Goal: Transaction & Acquisition: Purchase product/service

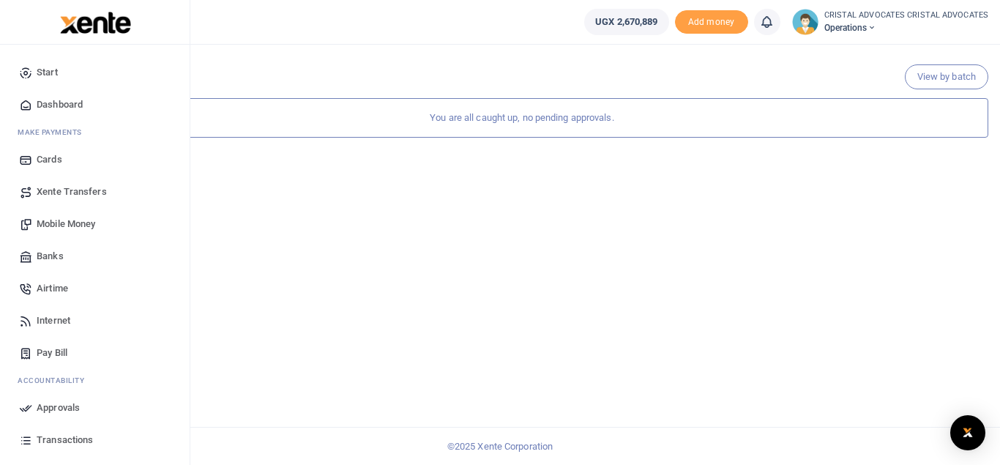
click at [77, 219] on span "Mobile Money" at bounding box center [66, 224] width 59 height 15
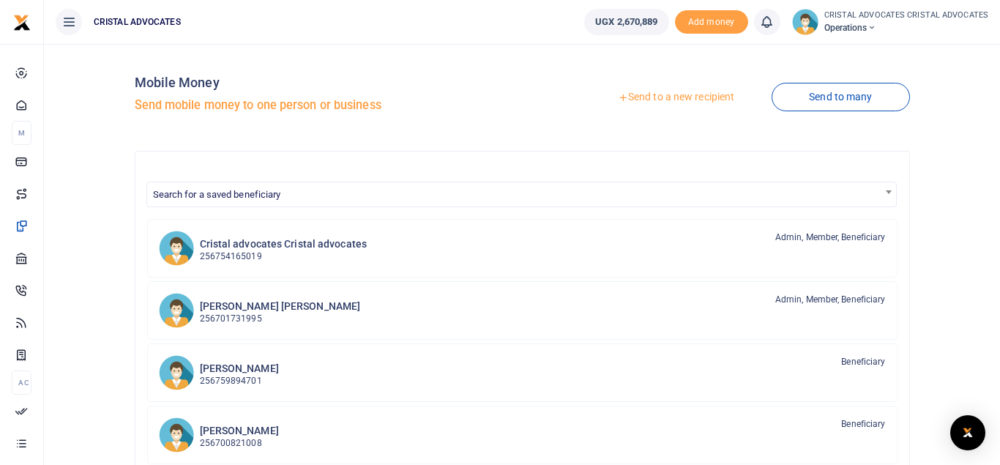
click at [680, 92] on link "Send to a new recipient" at bounding box center [676, 97] width 191 height 26
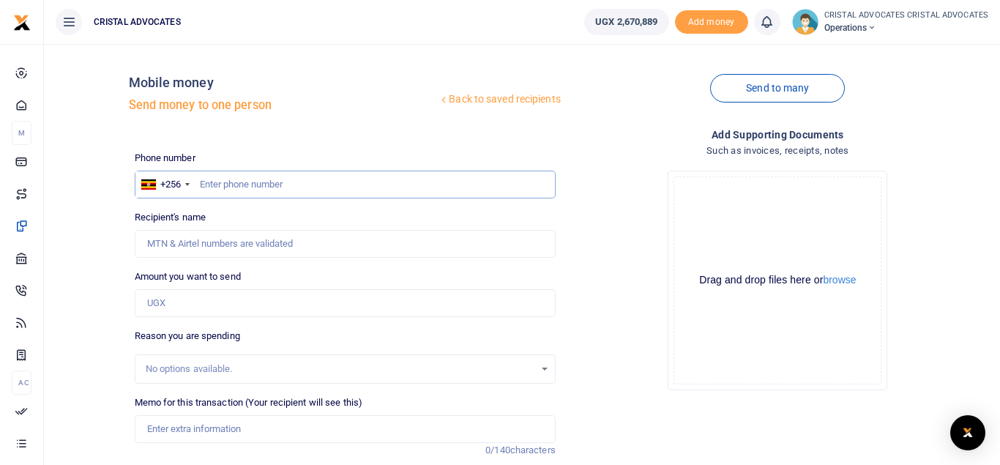
click at [463, 181] on input "text" at bounding box center [345, 185] width 421 height 28
type input "754165019"
click at [215, 431] on input "Memo for this transaction (Your recipient will see this)" at bounding box center [345, 429] width 421 height 28
type input "ST"
type input "Beatrice Tuhaise"
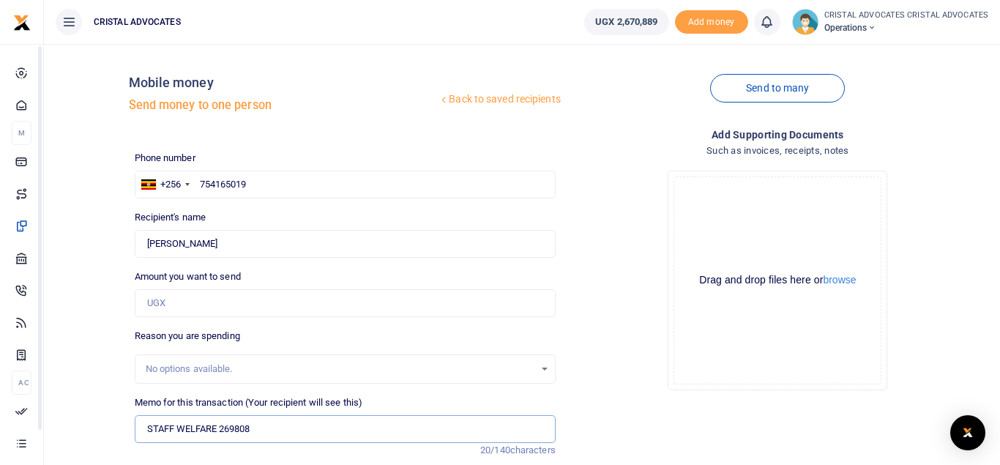
type input "STAFF WELFARE 269808"
click at [211, 304] on input "Amount you want to send" at bounding box center [345, 303] width 421 height 28
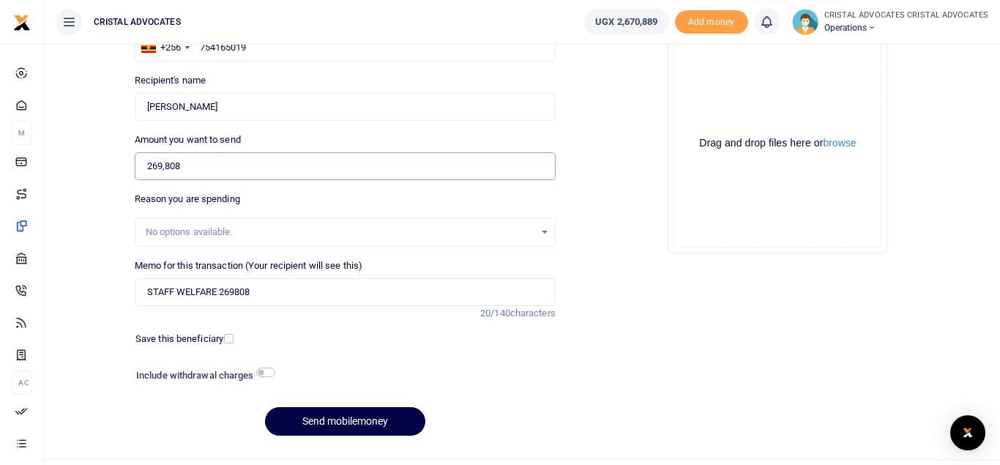
scroll to position [169, 0]
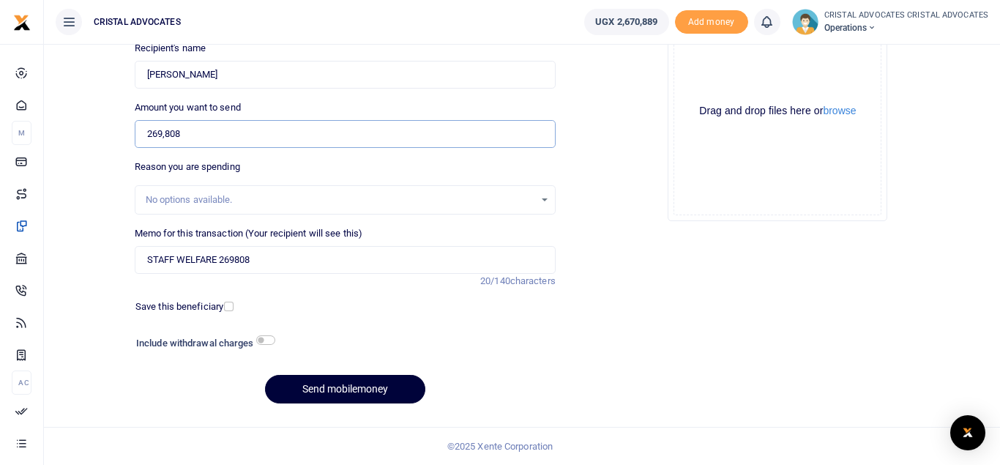
type input "269,808"
click at [332, 388] on button "Send mobilemoney" at bounding box center [345, 389] width 160 height 29
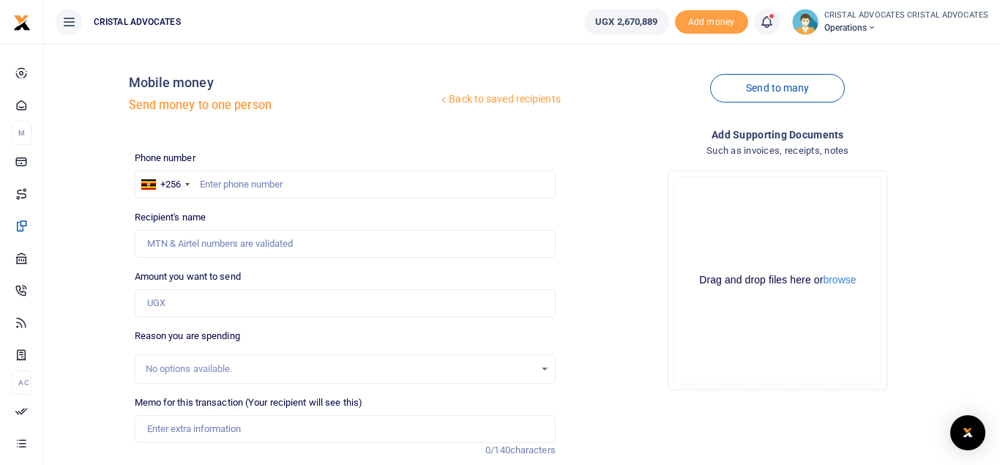
click at [778, 18] on link at bounding box center [767, 22] width 26 height 26
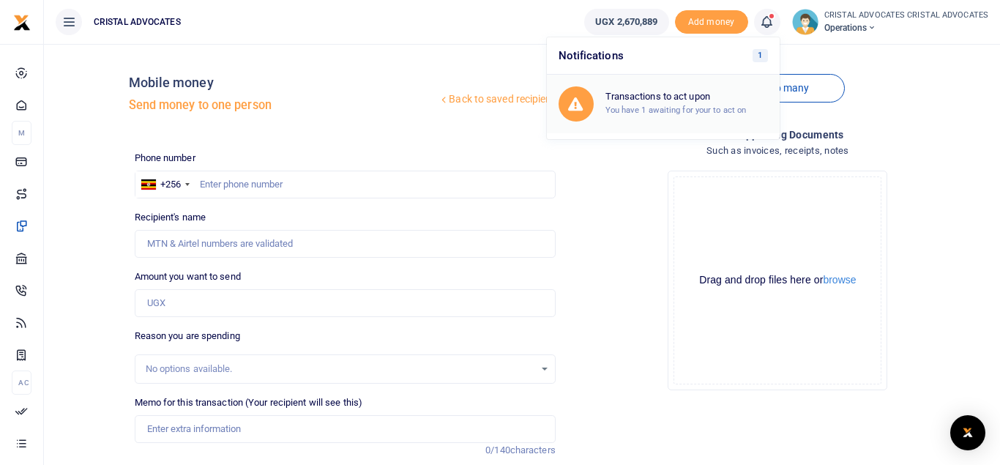
click at [680, 102] on h6 "Transactions to act upon" at bounding box center [687, 97] width 163 height 12
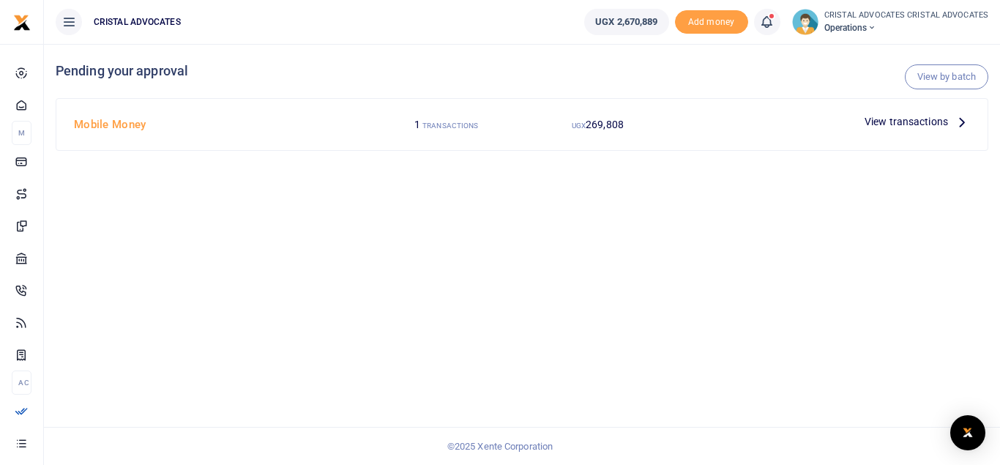
click at [912, 120] on span "View transactions" at bounding box center [906, 122] width 83 height 16
click at [959, 120] on icon at bounding box center [962, 122] width 16 height 16
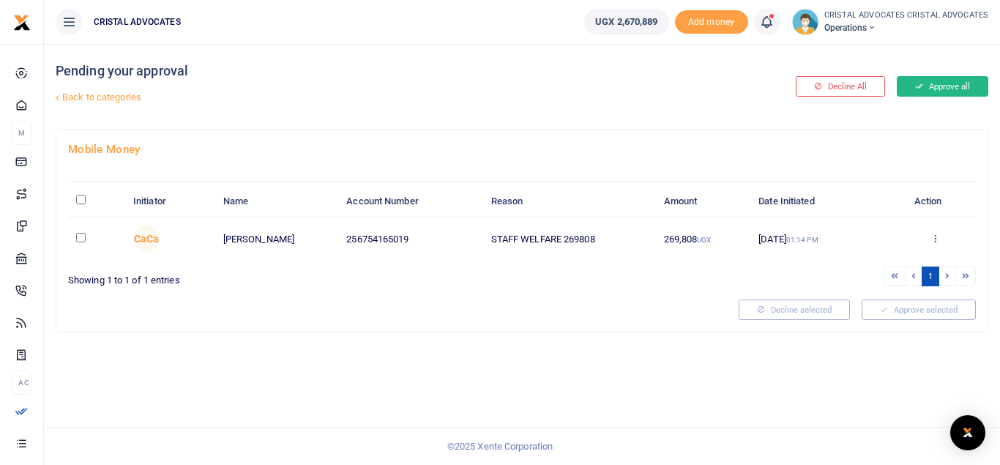
click at [927, 87] on button "Approve all" at bounding box center [943, 86] width 92 height 21
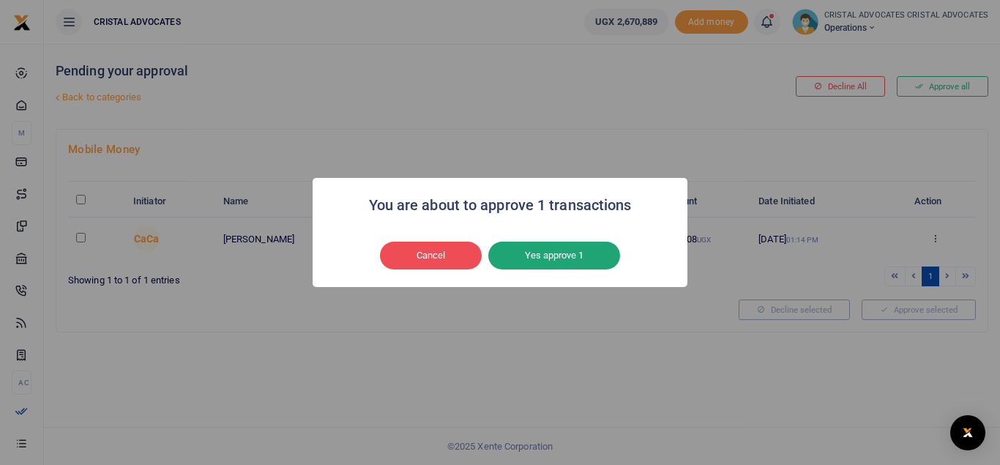
click at [548, 256] on button "Yes approve 1" at bounding box center [554, 256] width 132 height 28
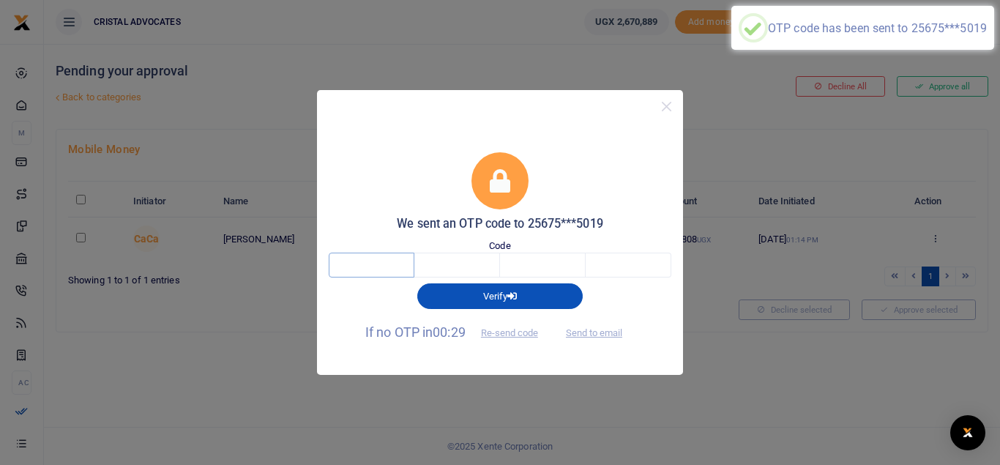
click at [371, 274] on input "text" at bounding box center [372, 265] width 86 height 25
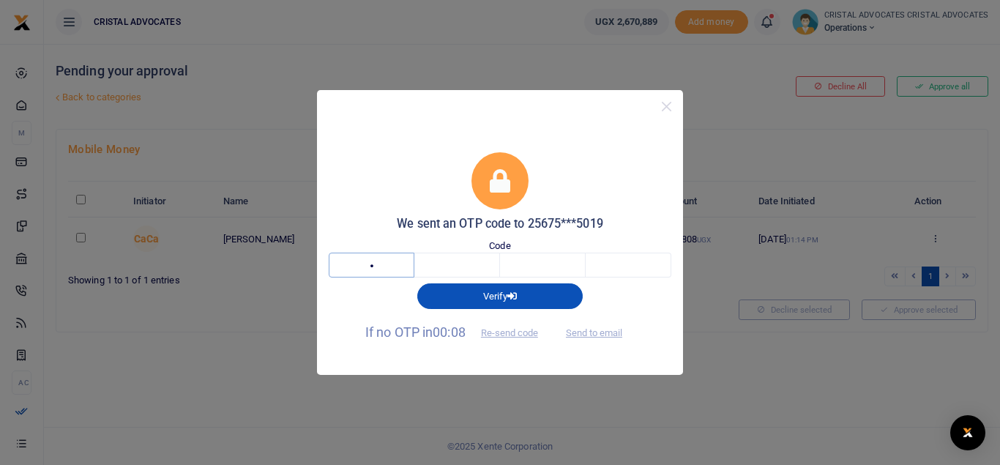
type input "9"
type input "5"
type input "6"
